Goal: Find specific page/section: Find specific page/section

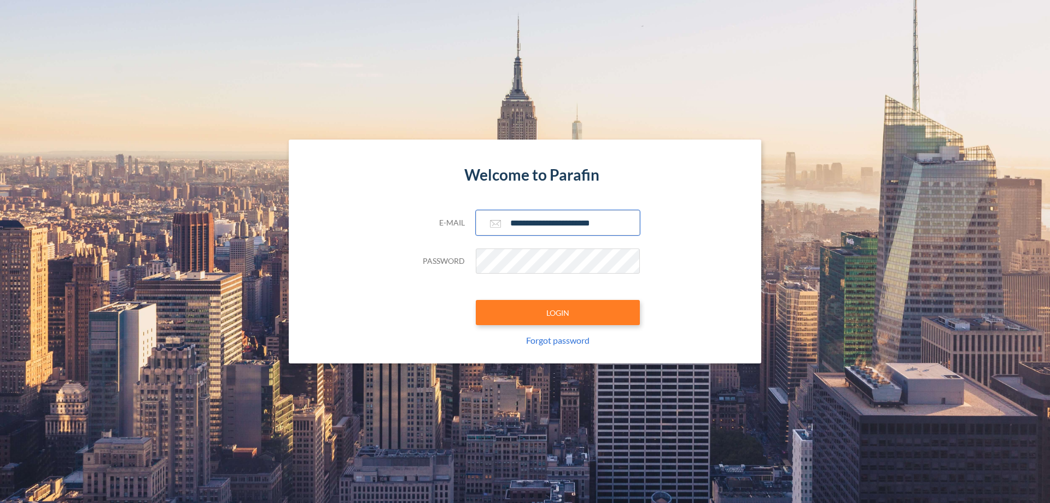
type input "**********"
click at [558, 312] on button "LOGIN" at bounding box center [558, 312] width 164 height 25
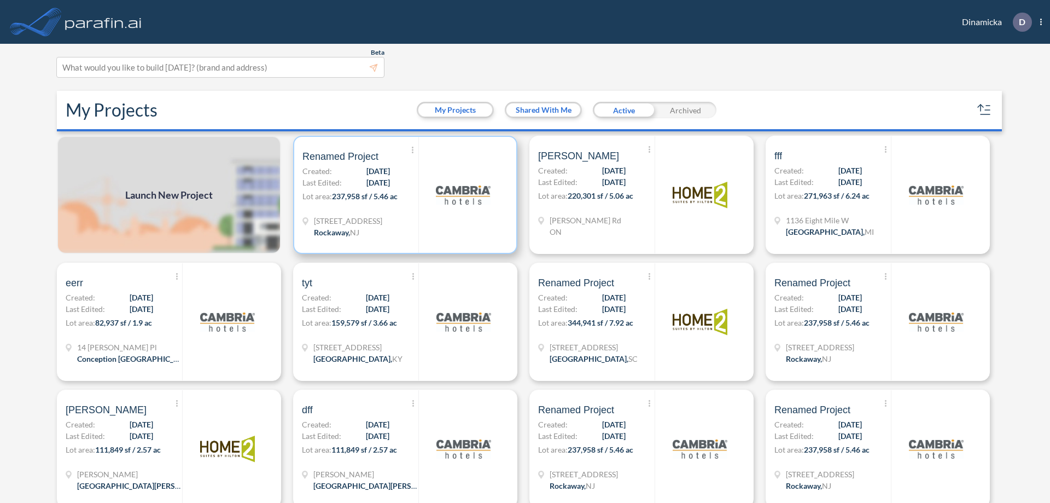
scroll to position [3, 0]
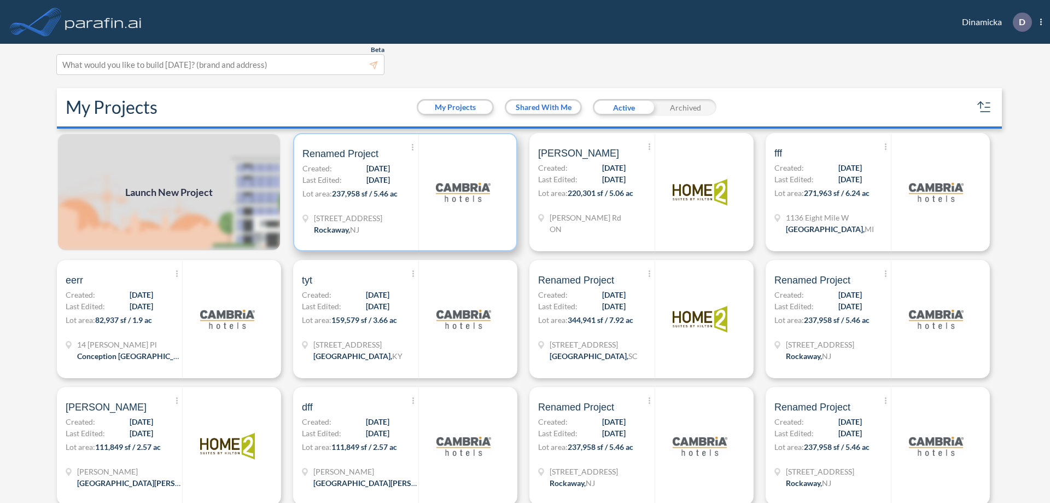
click at [403, 192] on p "Lot area: 237,958 sf / 5.46 ac" at bounding box center [360, 196] width 116 height 16
